Goal: Information Seeking & Learning: Learn about a topic

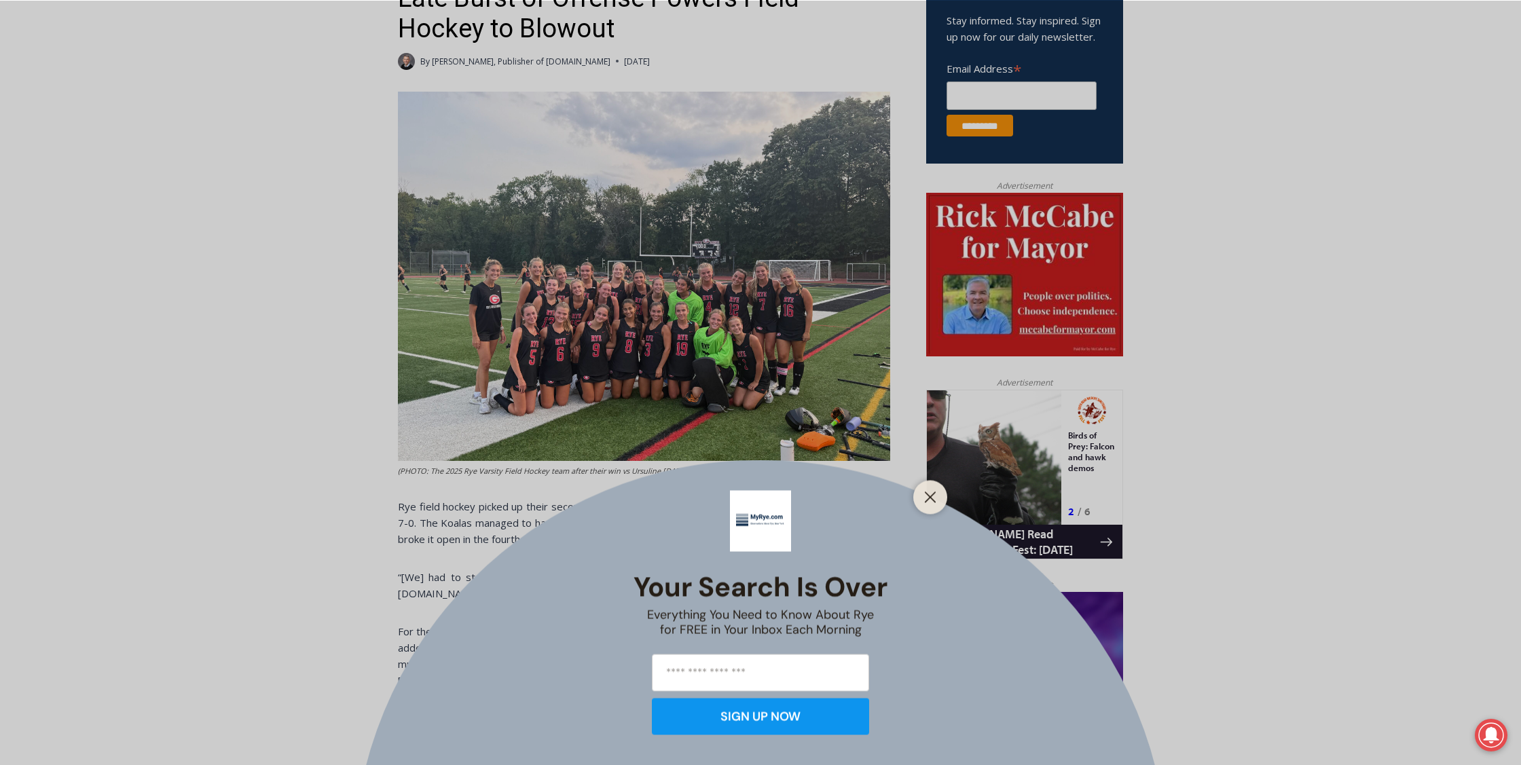
scroll to position [512, 0]
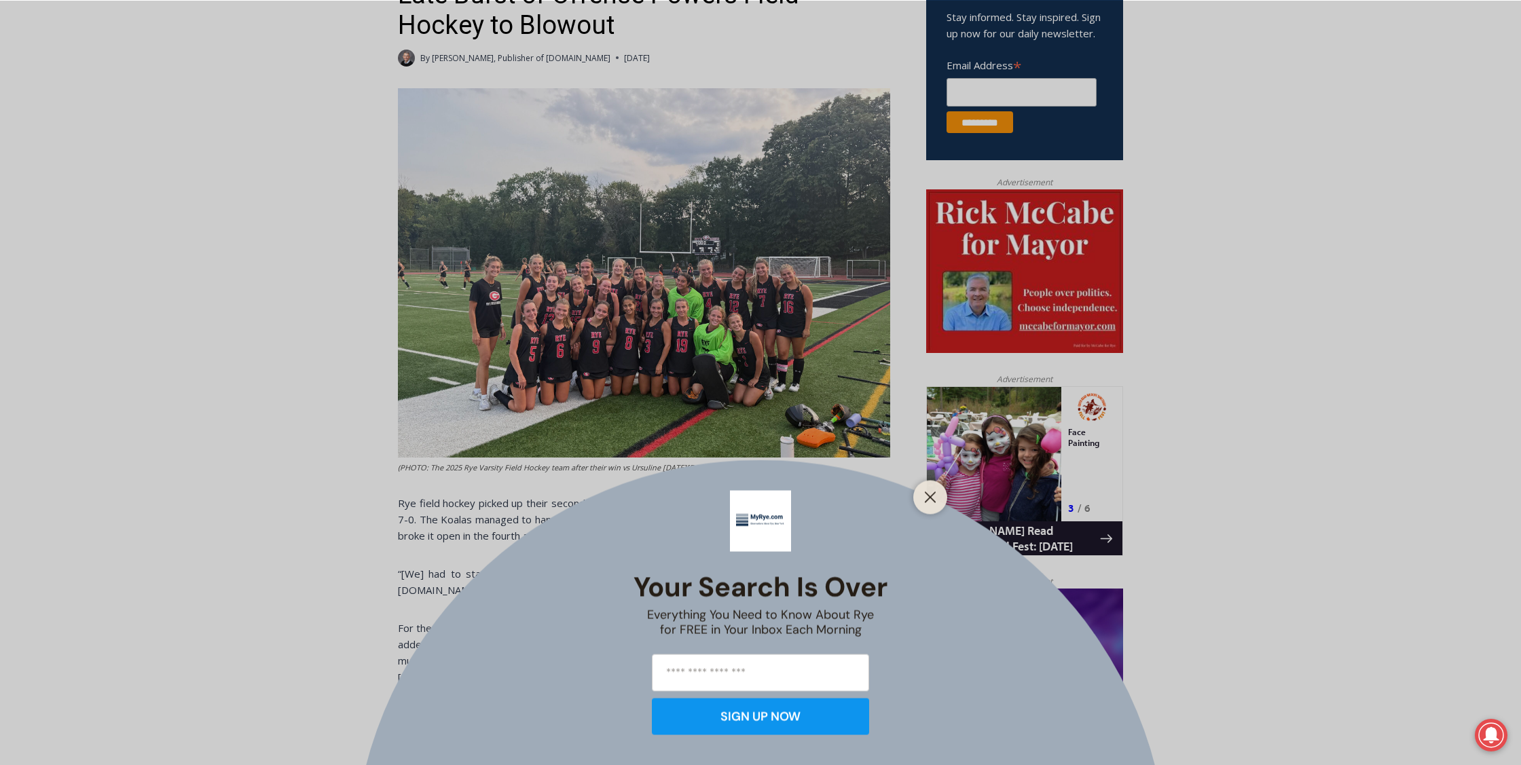
click at [919, 488] on div at bounding box center [930, 497] width 34 height 34
click at [920, 490] on div at bounding box center [930, 497] width 34 height 34
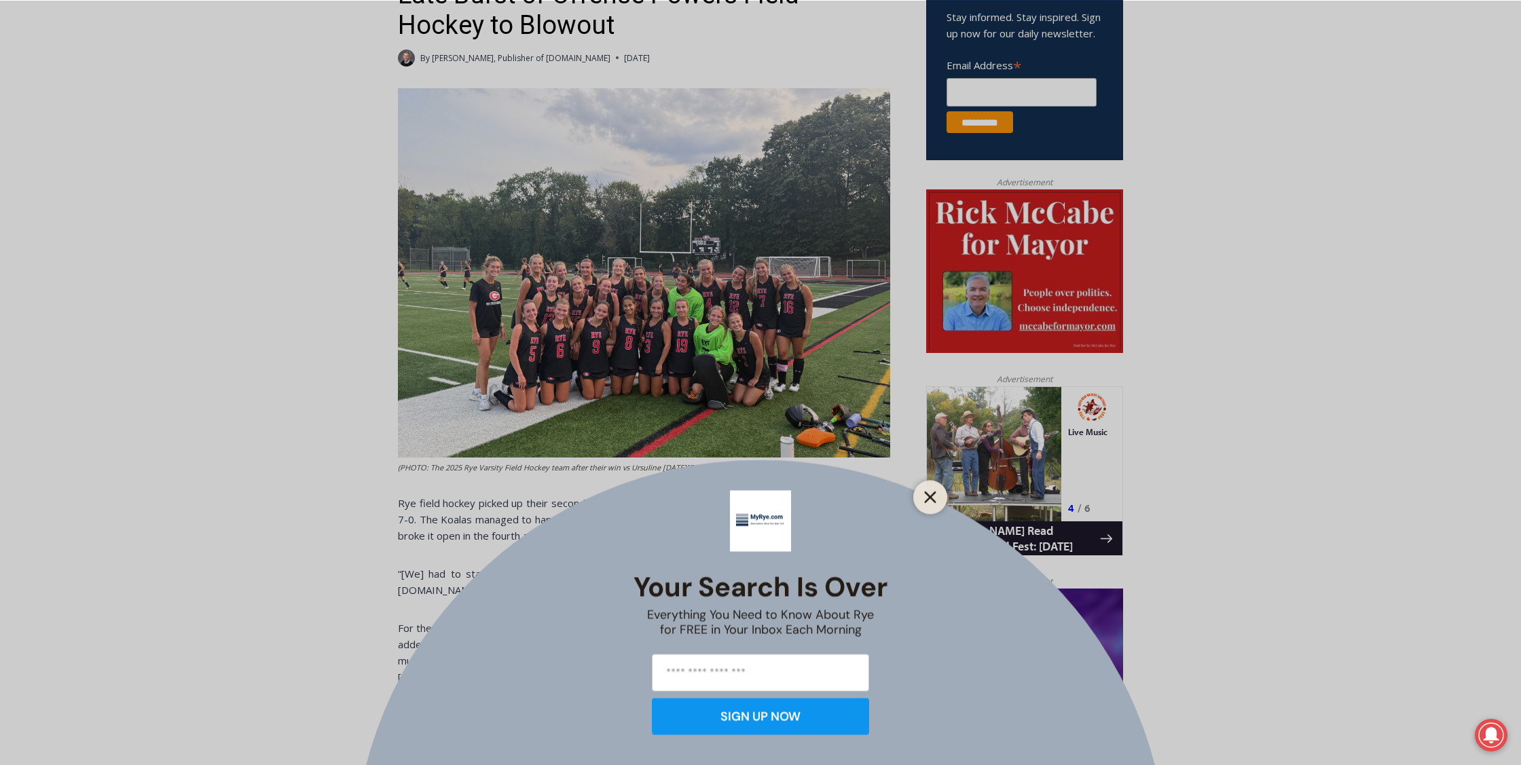
click at [924, 493] on button "Close" at bounding box center [930, 497] width 19 height 19
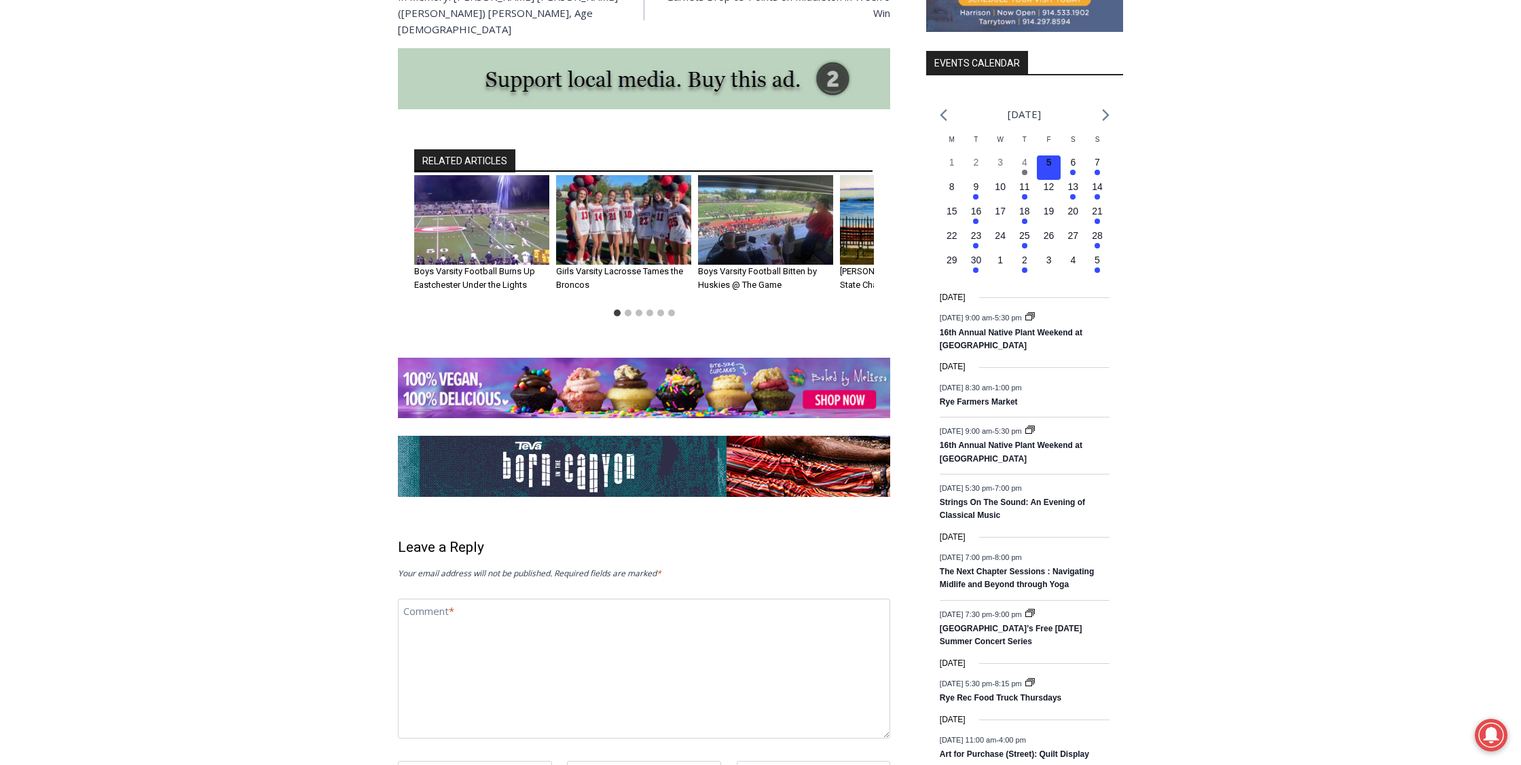
scroll to position [1628, 0]
click at [1107, 121] on icon "Next month" at bounding box center [1105, 115] width 7 height 12
click at [1075, 266] on time "4" at bounding box center [1072, 260] width 5 height 11
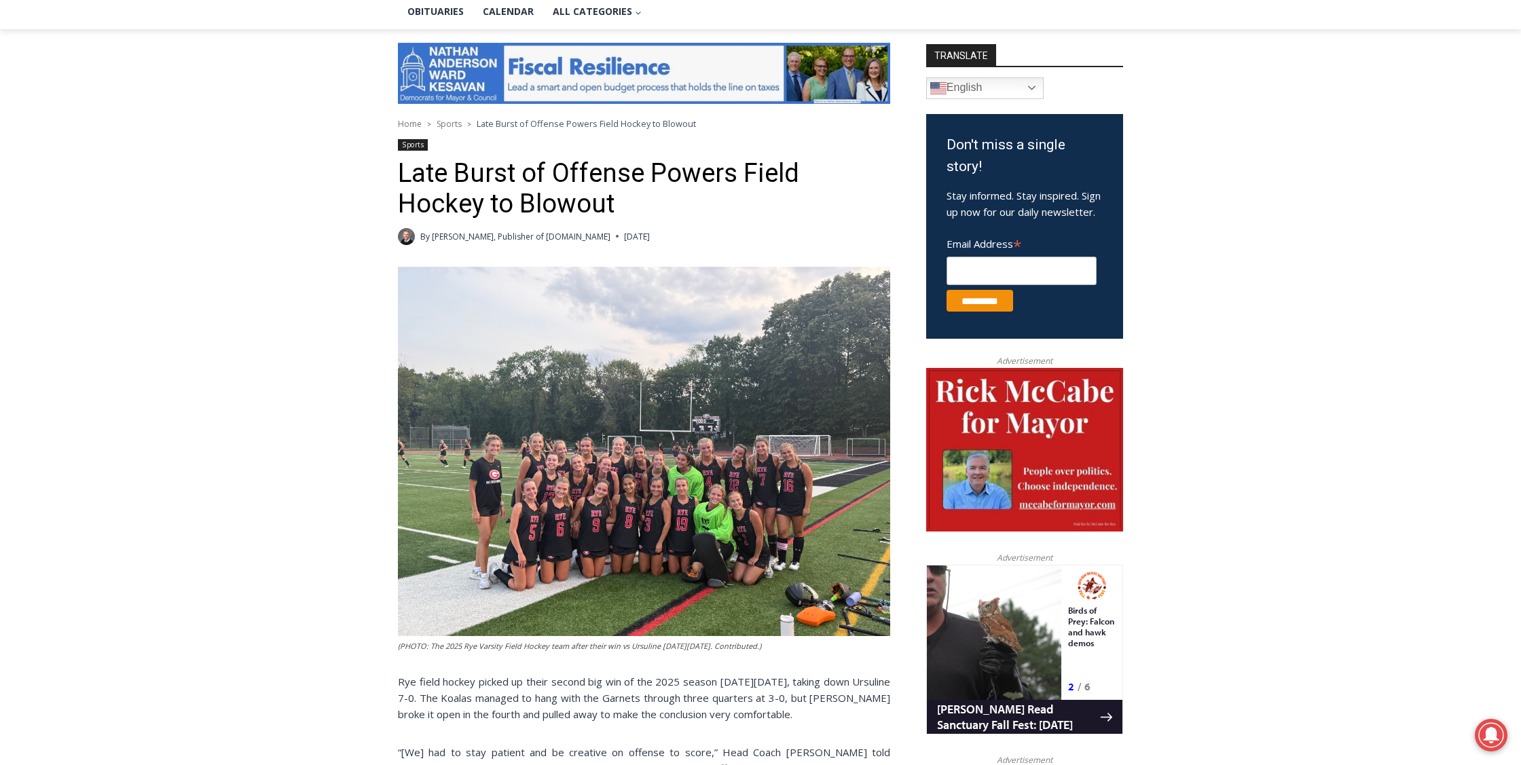
scroll to position [338, 0]
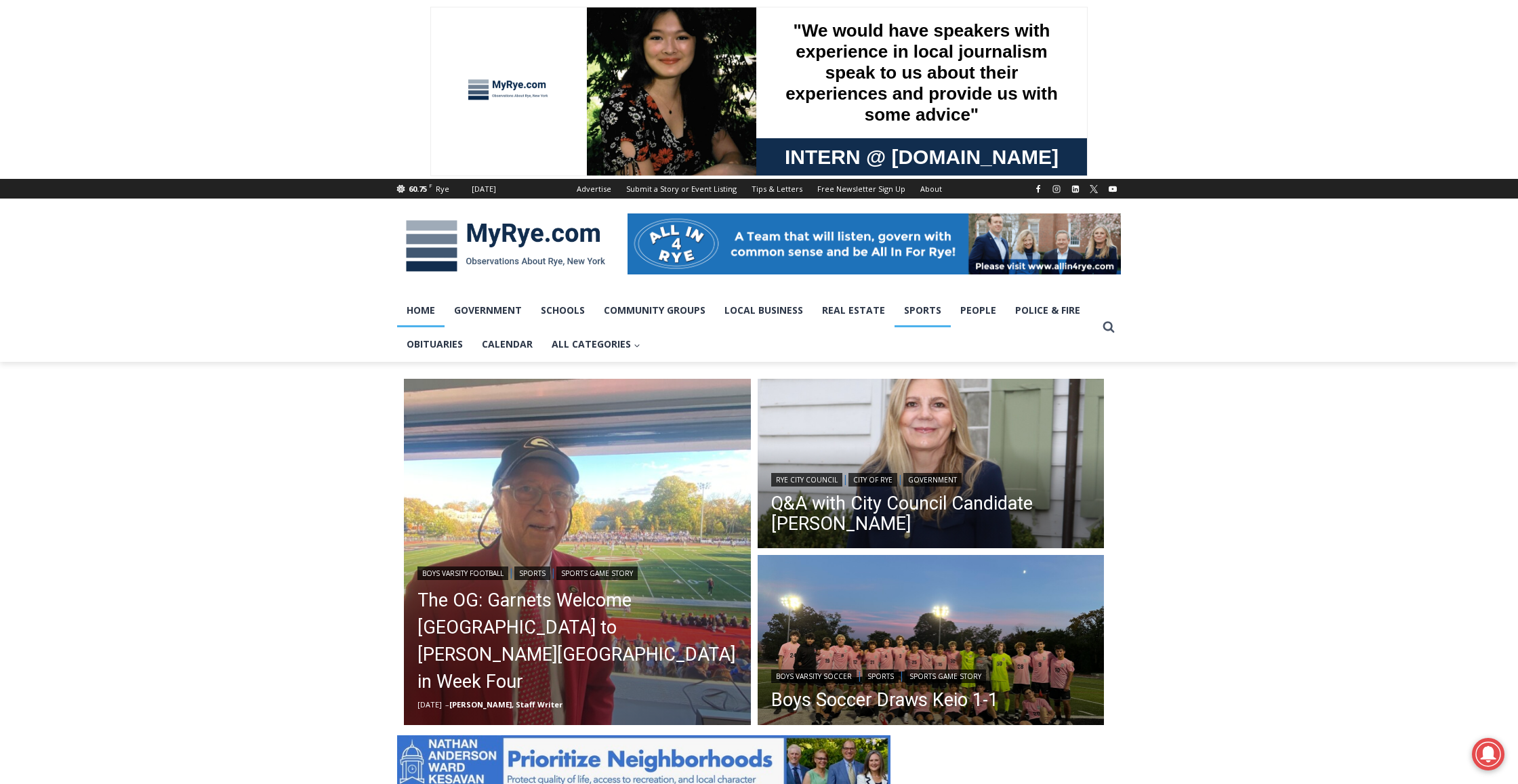
click at [894, 327] on link "Sports" at bounding box center [922, 310] width 56 height 34
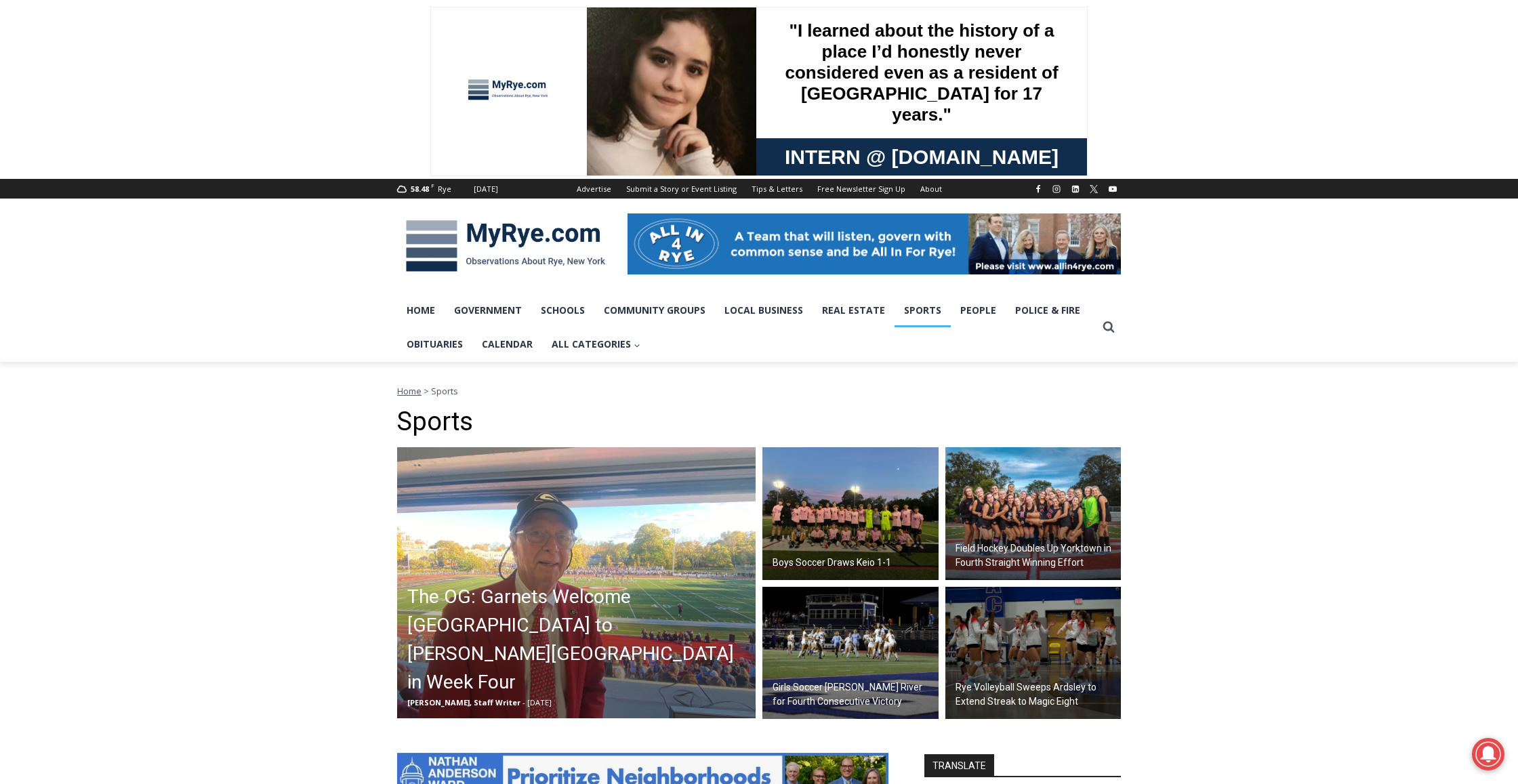
click at [1006, 570] on h2 "Field Hockey Doubles Up Yorktown in Fourth Straight Winning Effort" at bounding box center [1037, 556] width 163 height 29
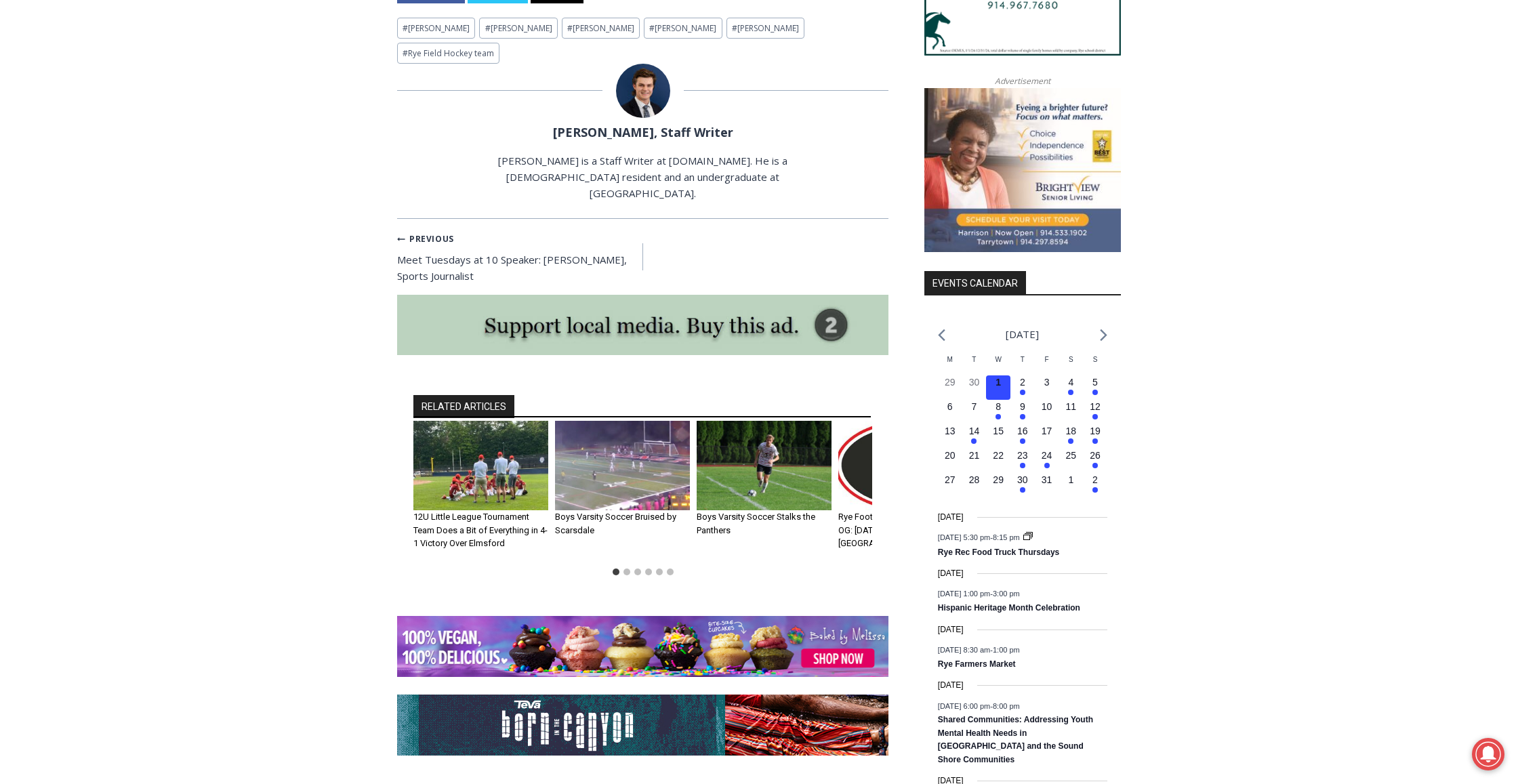
scroll to position [1386, 0]
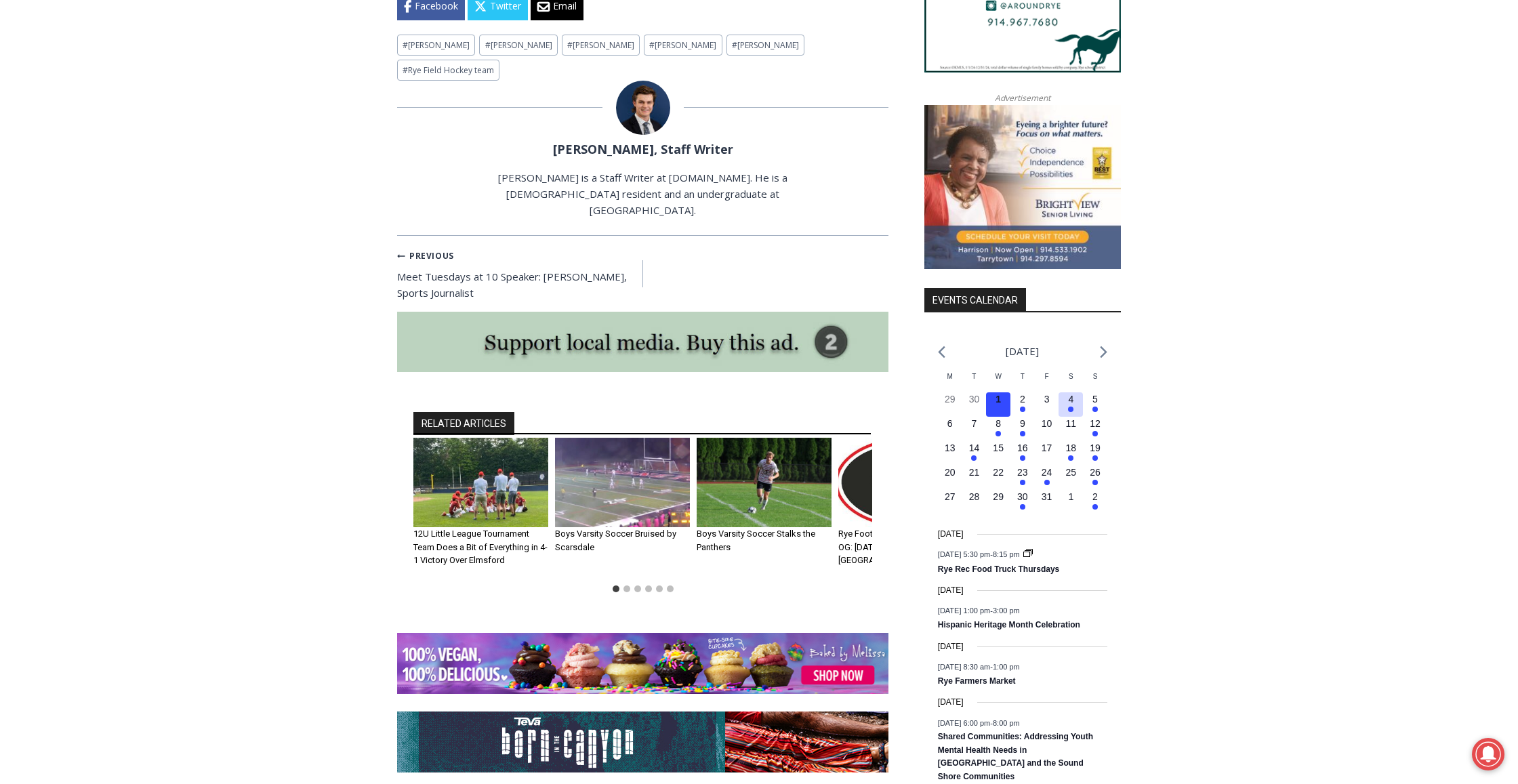
click at [1073, 404] on time "4" at bounding box center [1070, 399] width 5 height 11
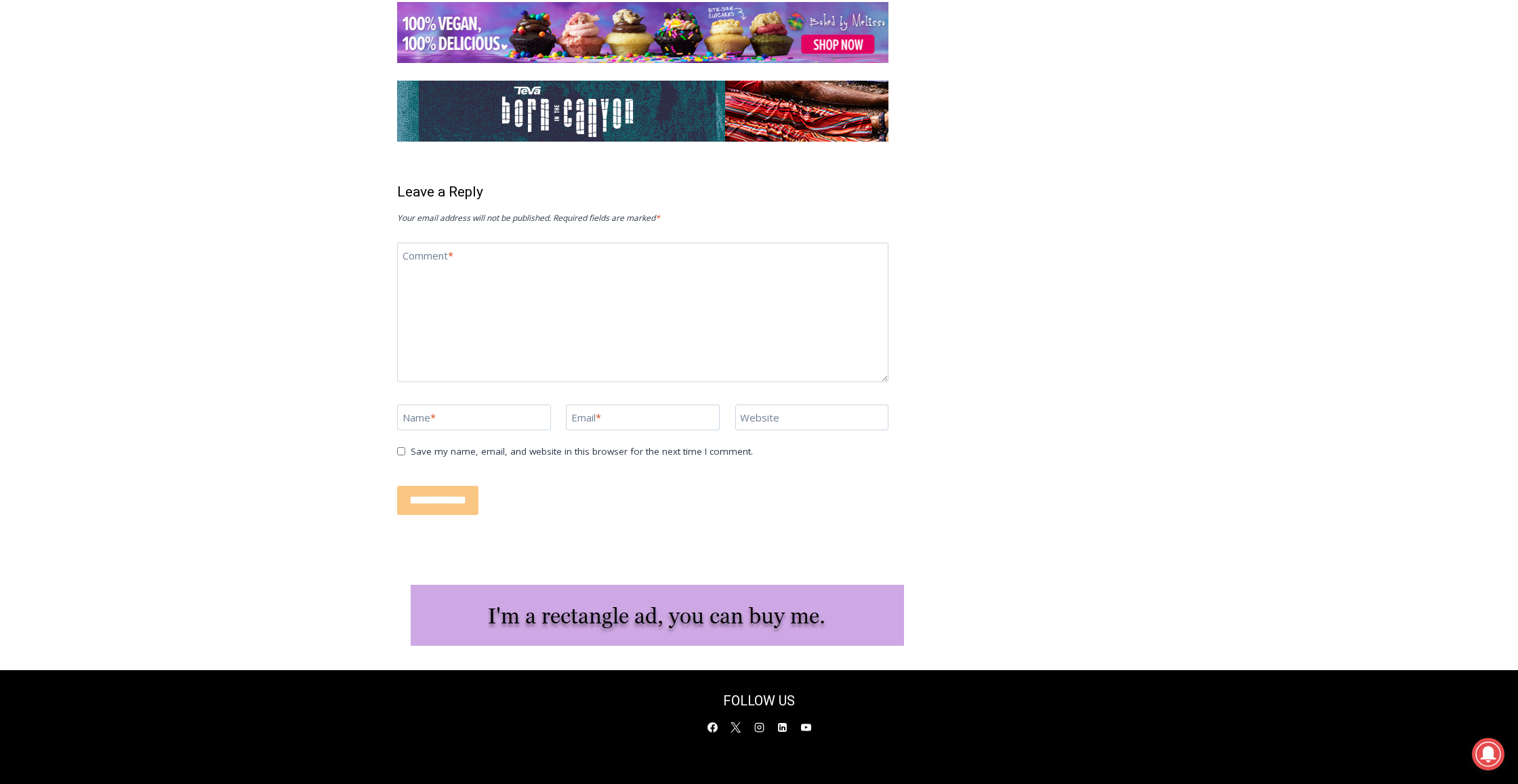
scroll to position [2019, 0]
